Goal: Task Accomplishment & Management: Use online tool/utility

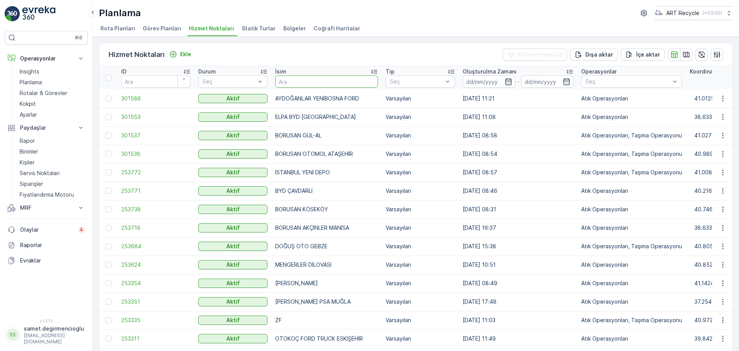
click at [301, 84] on input "text" at bounding box center [326, 81] width 103 height 12
click at [320, 79] on input "text" at bounding box center [326, 81] width 103 height 12
type input "g"
type input "fener p"
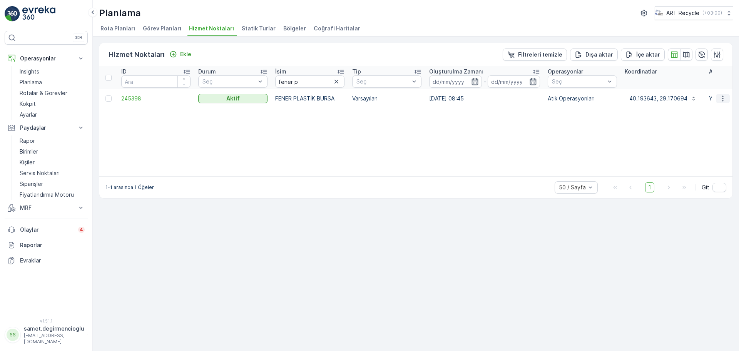
click at [720, 95] on icon "button" at bounding box center [723, 99] width 8 height 8
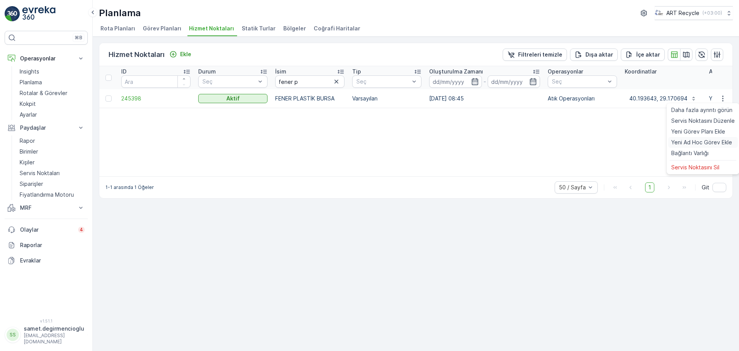
click at [704, 141] on span "Yeni Ad Hoc Görev Ekle" at bounding box center [701, 143] width 61 height 8
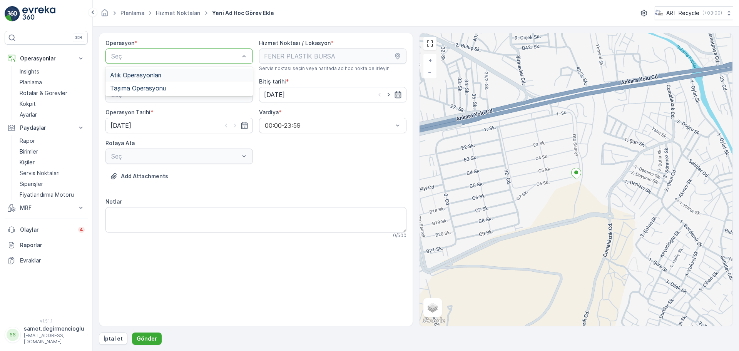
click at [142, 78] on span "Atık Operasyonları" at bounding box center [135, 75] width 51 height 7
click at [143, 129] on span "Atık Bırakma" at bounding box center [127, 126] width 35 height 7
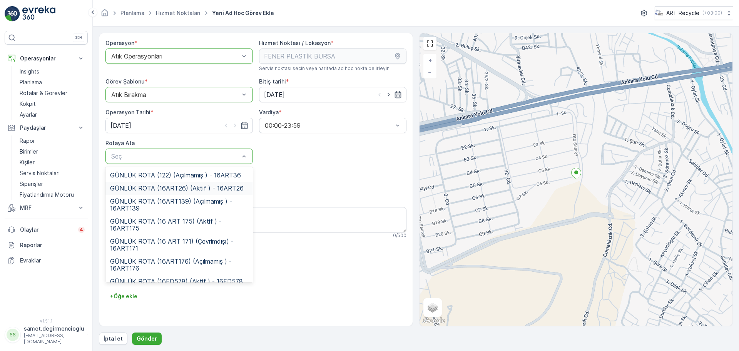
click at [185, 187] on span "GÜNLÜK ROTA (16ART26) (Aktif ) - 16ART26" at bounding box center [177, 188] width 134 height 7
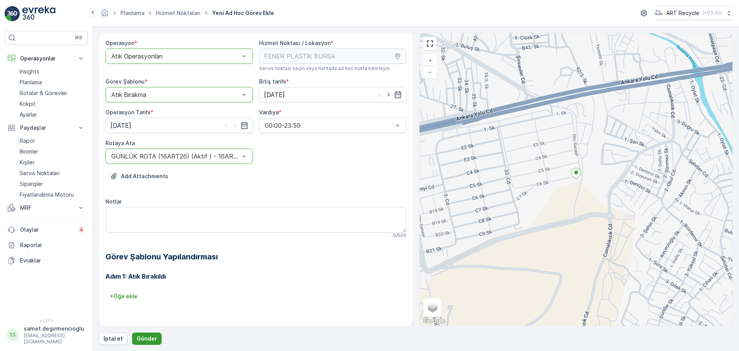
click at [146, 339] on p "Gönder" at bounding box center [147, 339] width 20 height 8
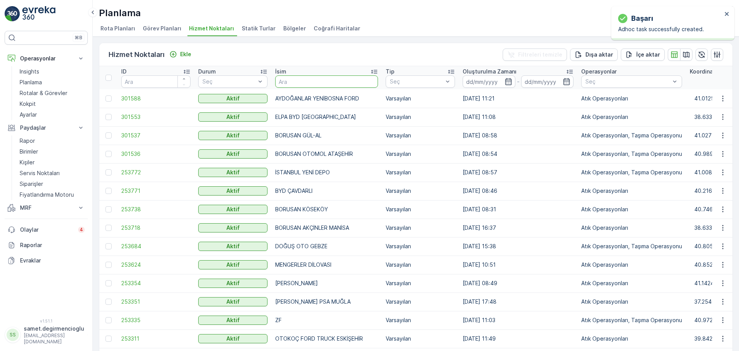
click at [291, 79] on input "text" at bounding box center [326, 81] width 103 height 12
type input "barakf"
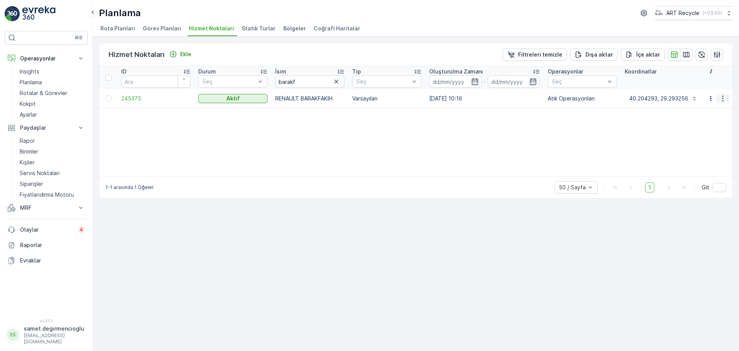
click at [720, 97] on icon "button" at bounding box center [723, 99] width 8 height 8
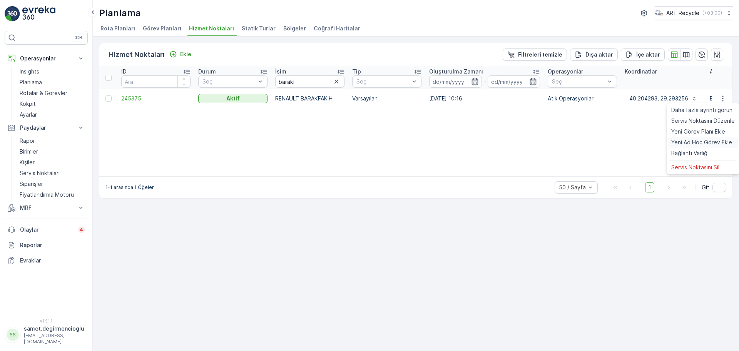
click at [698, 142] on span "Yeni Ad Hoc Görev Ekle" at bounding box center [701, 143] width 61 height 8
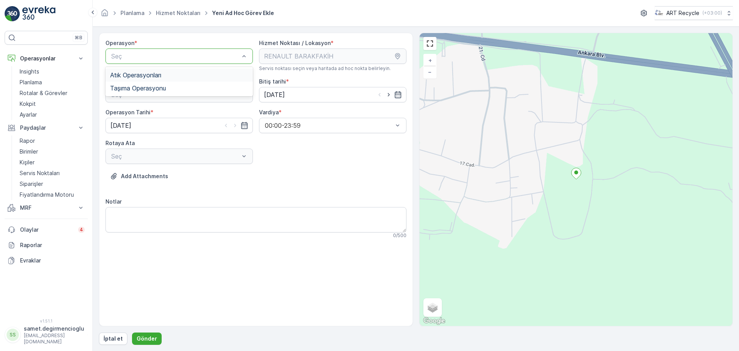
click at [154, 76] on span "Atık Operasyonları" at bounding box center [135, 75] width 51 height 7
click at [152, 114] on div "Atık Toplama" at bounding box center [179, 113] width 138 height 7
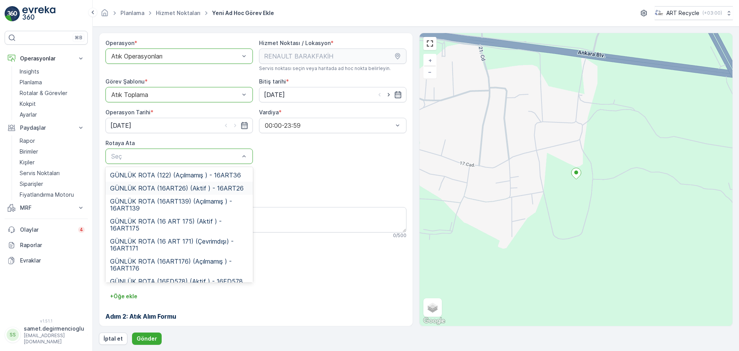
click at [154, 190] on span "GÜNLÜK ROTA (16ART26) (Aktif ) - 16ART26" at bounding box center [177, 188] width 134 height 7
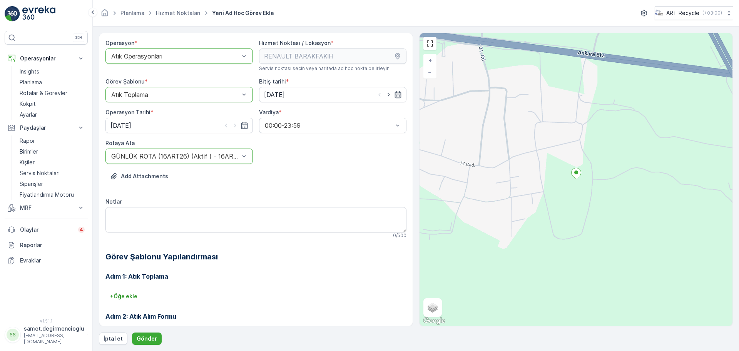
click at [174, 184] on div "Add Attachments" at bounding box center [255, 181] width 301 height 22
click at [140, 338] on p "Gönder" at bounding box center [147, 339] width 20 height 8
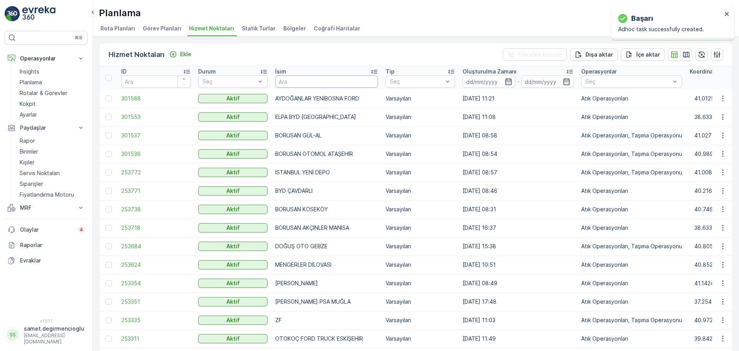
click at [328, 85] on input "text" at bounding box center [326, 81] width 103 height 12
click at [325, 85] on input "text" at bounding box center [326, 81] width 103 height 12
type input "atıksa"
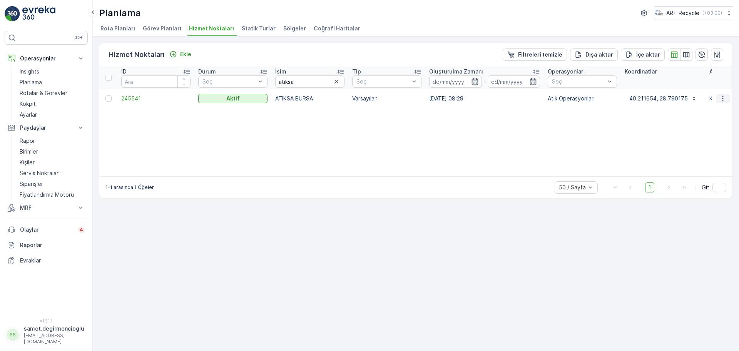
click at [722, 98] on icon "button" at bounding box center [723, 99] width 8 height 8
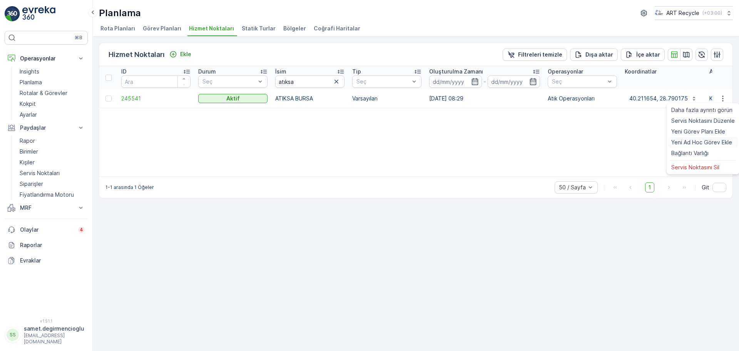
click at [694, 139] on span "Yeni Ad Hoc Görev Ekle" at bounding box center [701, 143] width 61 height 8
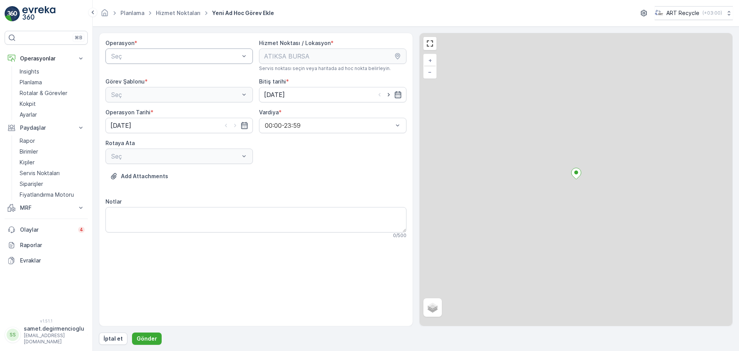
click at [163, 49] on div "Seç" at bounding box center [178, 56] width 147 height 15
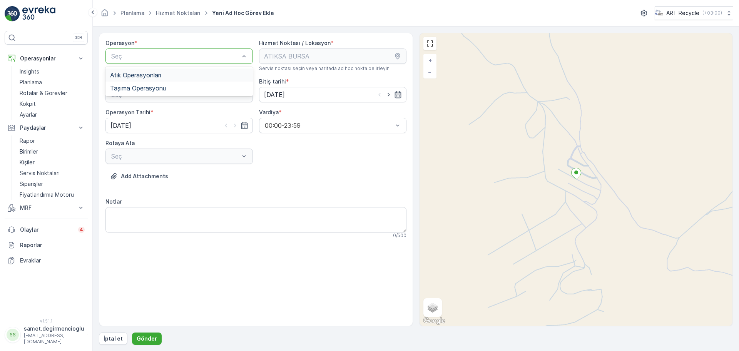
click at [155, 77] on span "Atık Operasyonları" at bounding box center [135, 75] width 51 height 7
click at [137, 123] on span "Atık Bırakma" at bounding box center [127, 126] width 35 height 7
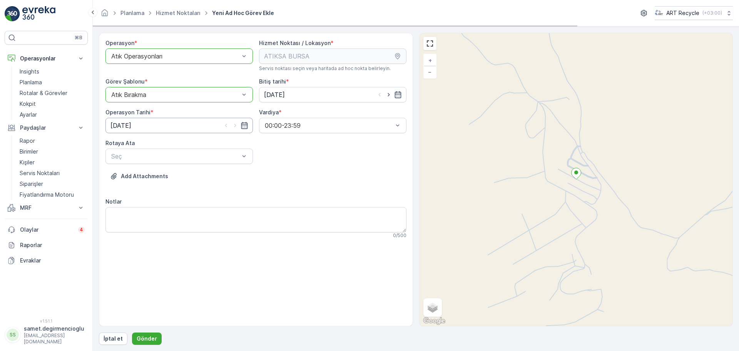
click at [139, 122] on input "[DATE]" at bounding box center [178, 125] width 147 height 15
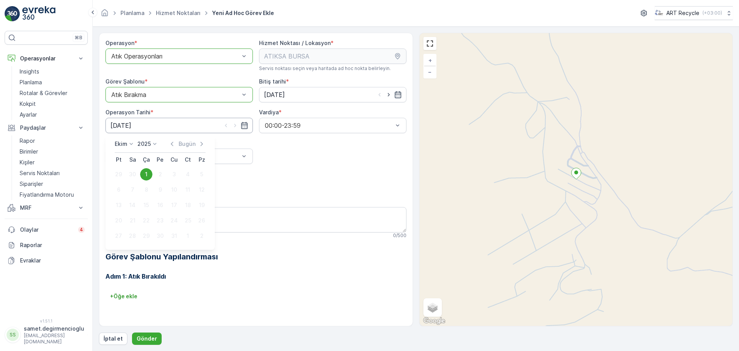
click at [137, 122] on input "[DATE]" at bounding box center [178, 125] width 147 height 15
click at [139, 147] on div "Rotaya [PERSON_NAME]" at bounding box center [178, 151] width 147 height 25
click at [140, 151] on div "Seç" at bounding box center [178, 156] width 147 height 15
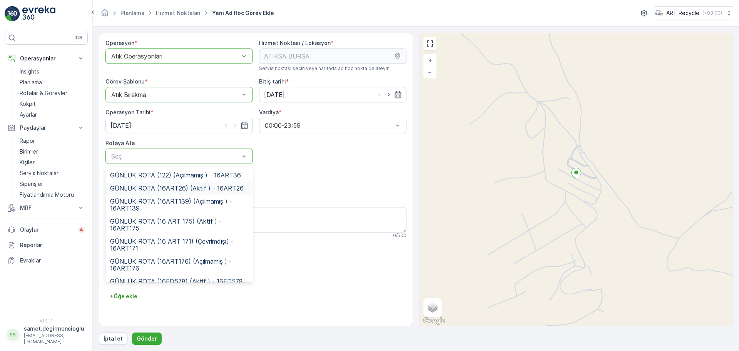
click at [175, 190] on span "GÜNLÜK ROTA (16ART26) (Aktif ) - 16ART26" at bounding box center [177, 188] width 134 height 7
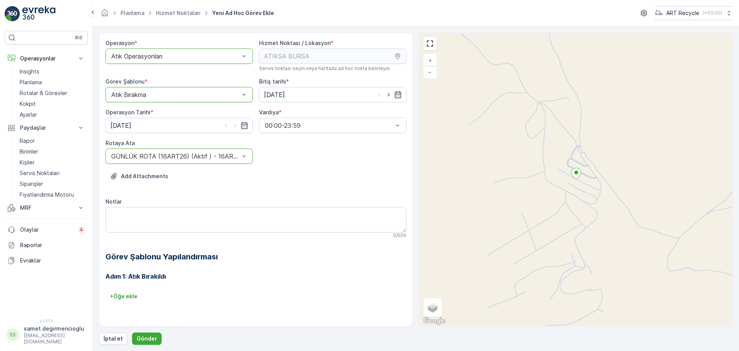
click at [182, 158] on div at bounding box center [175, 156] width 130 height 7
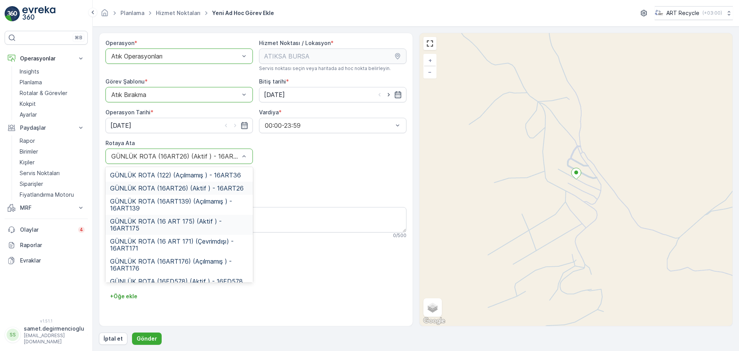
click at [177, 227] on span "GÜNLÜK ROTA (16 ART 175) (Aktif ) - 16ART175" at bounding box center [179, 225] width 138 height 14
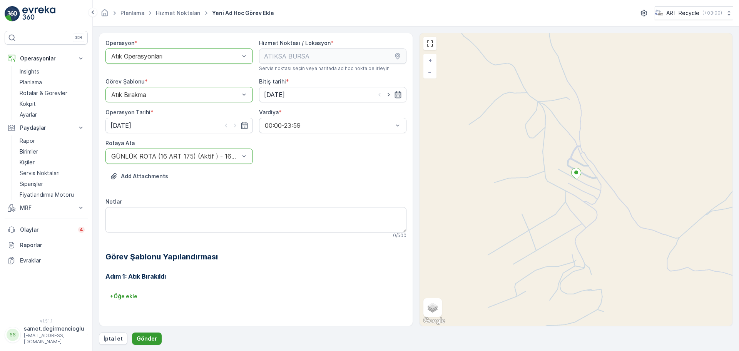
click at [151, 338] on p "Gönder" at bounding box center [147, 339] width 20 height 8
